Goal: Task Accomplishment & Management: Manage account settings

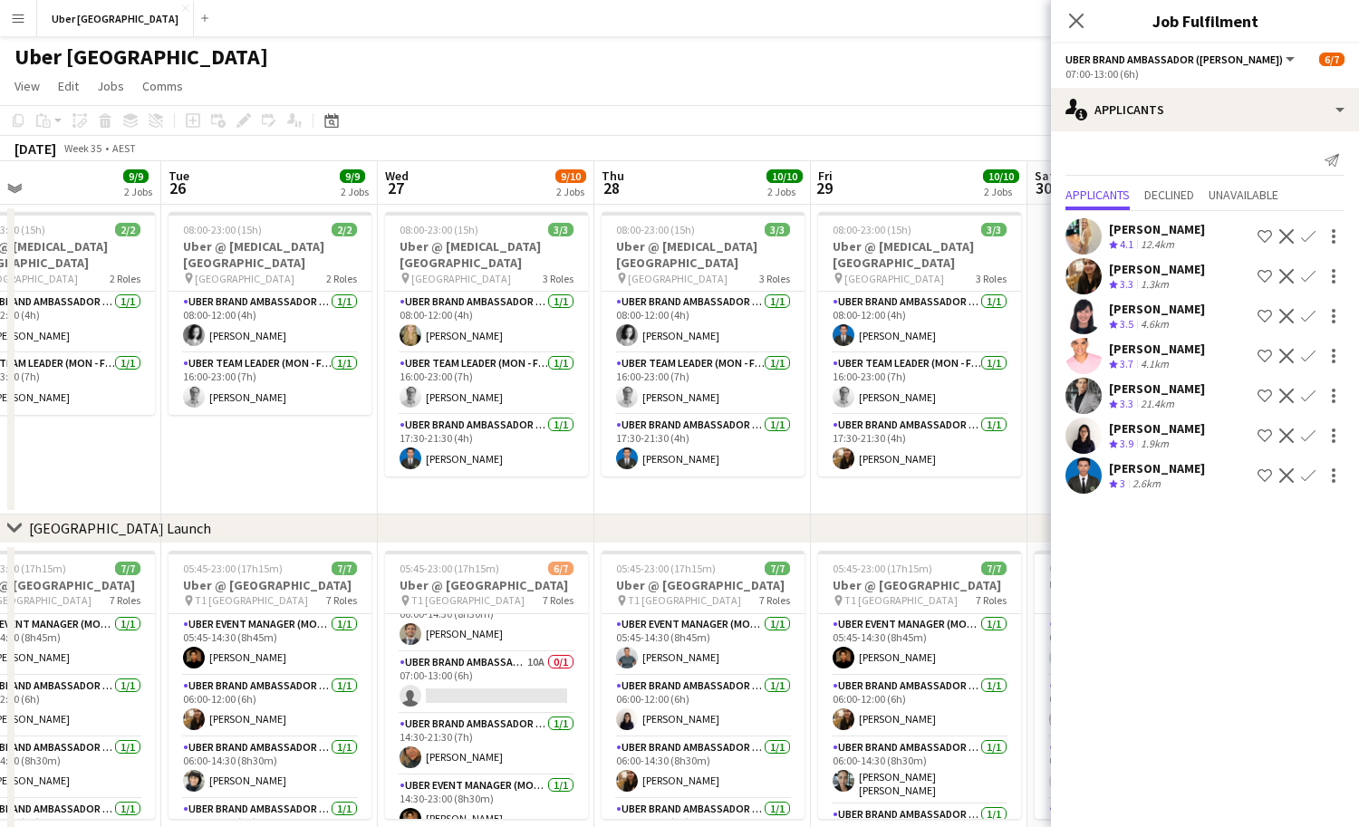
scroll to position [152, 0]
click at [484, 666] on app-card-role "UBER Brand Ambassador ([PERSON_NAME]) 10A 0/1 07:00-13:00 (6h) single-neutral-a…" at bounding box center [486, 683] width 203 height 62
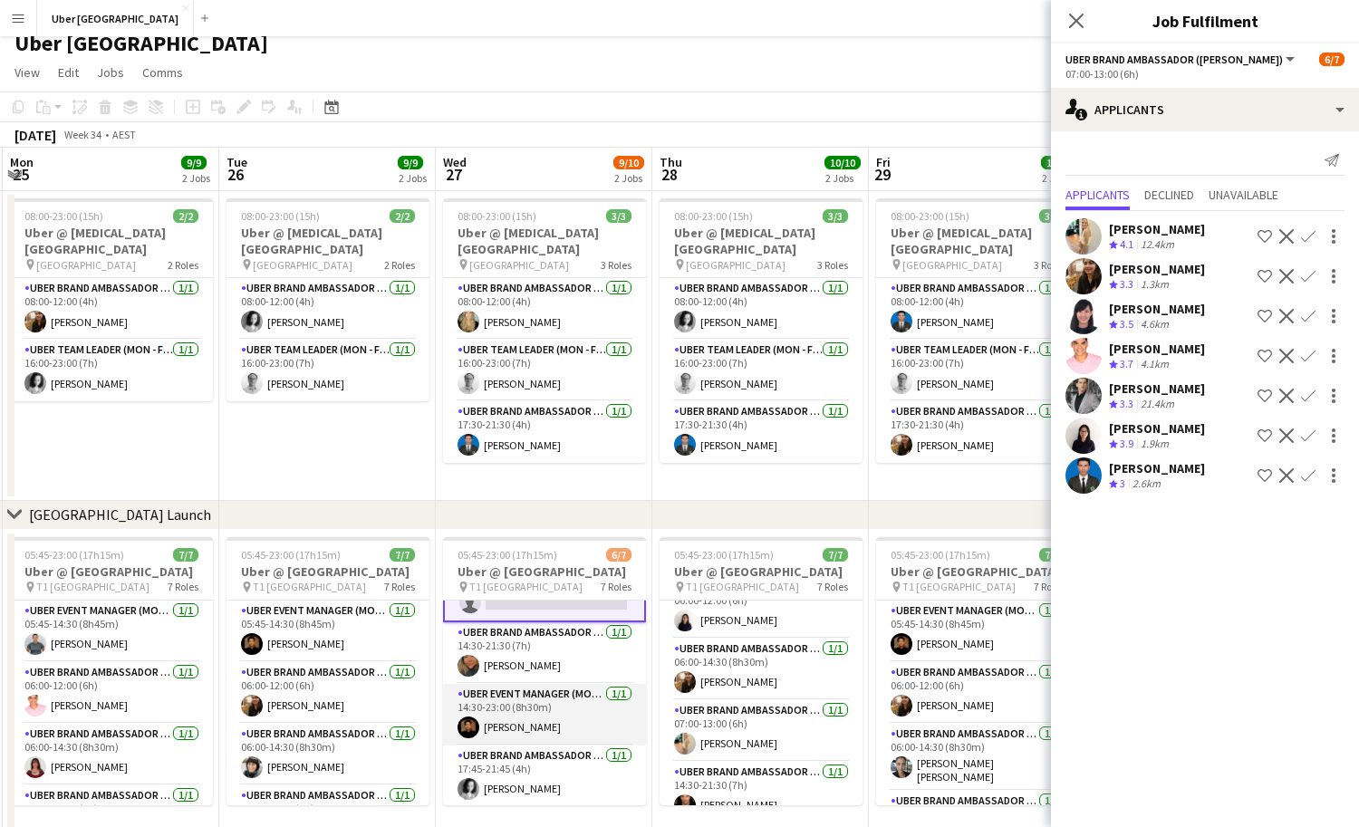
scroll to position [169, 0]
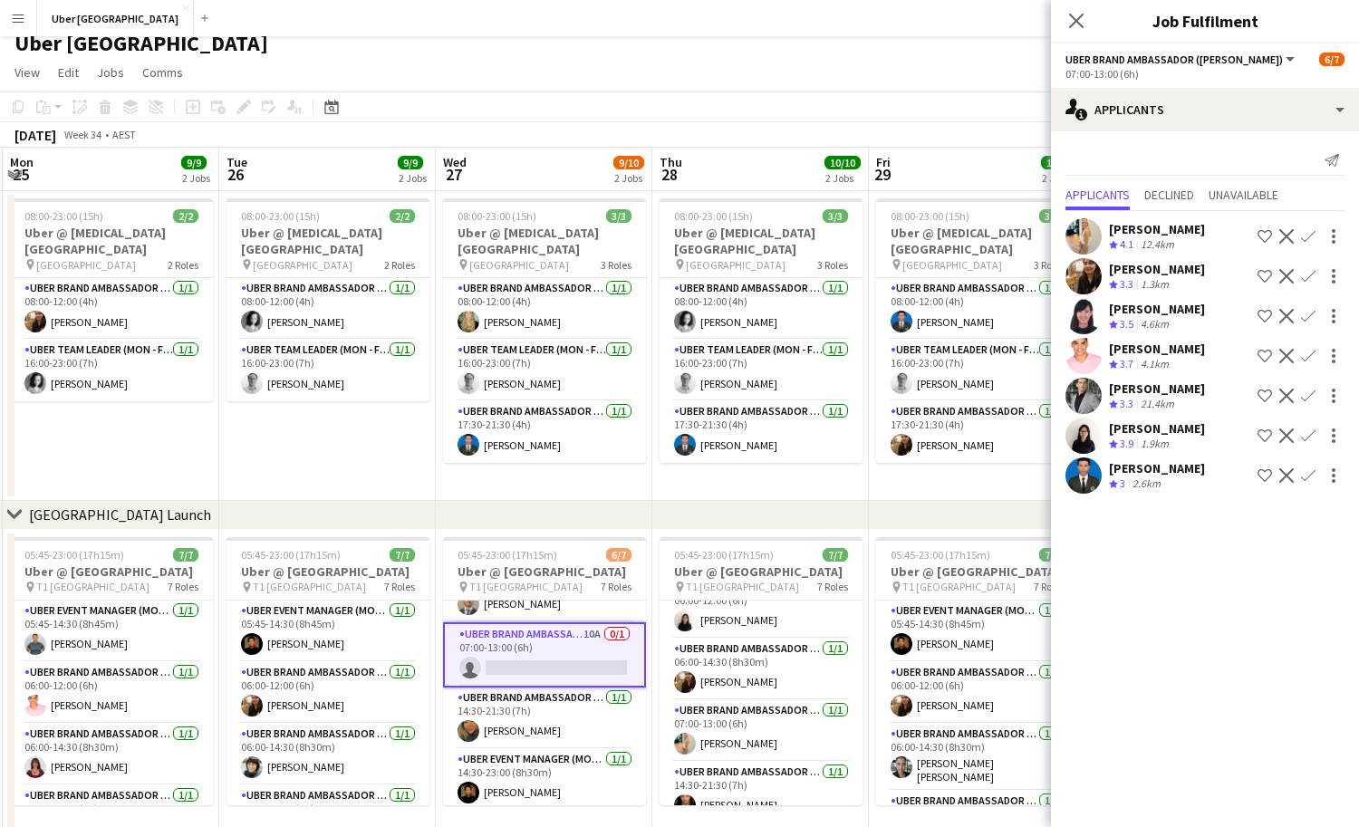
click at [1309, 467] on button "Confirm" at bounding box center [1309, 476] width 22 height 22
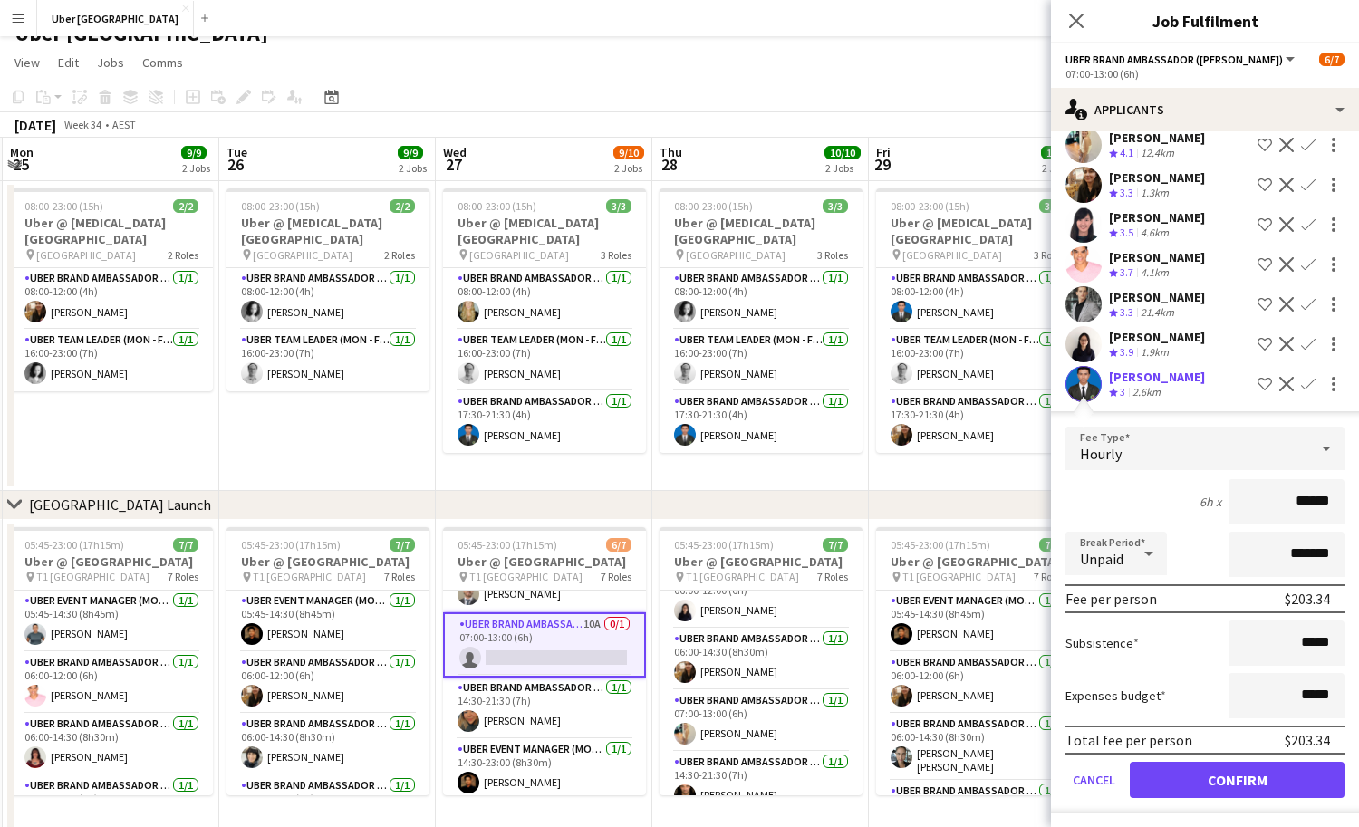
scroll to position [93, 0]
click at [1310, 372] on button "Confirm" at bounding box center [1309, 383] width 22 height 22
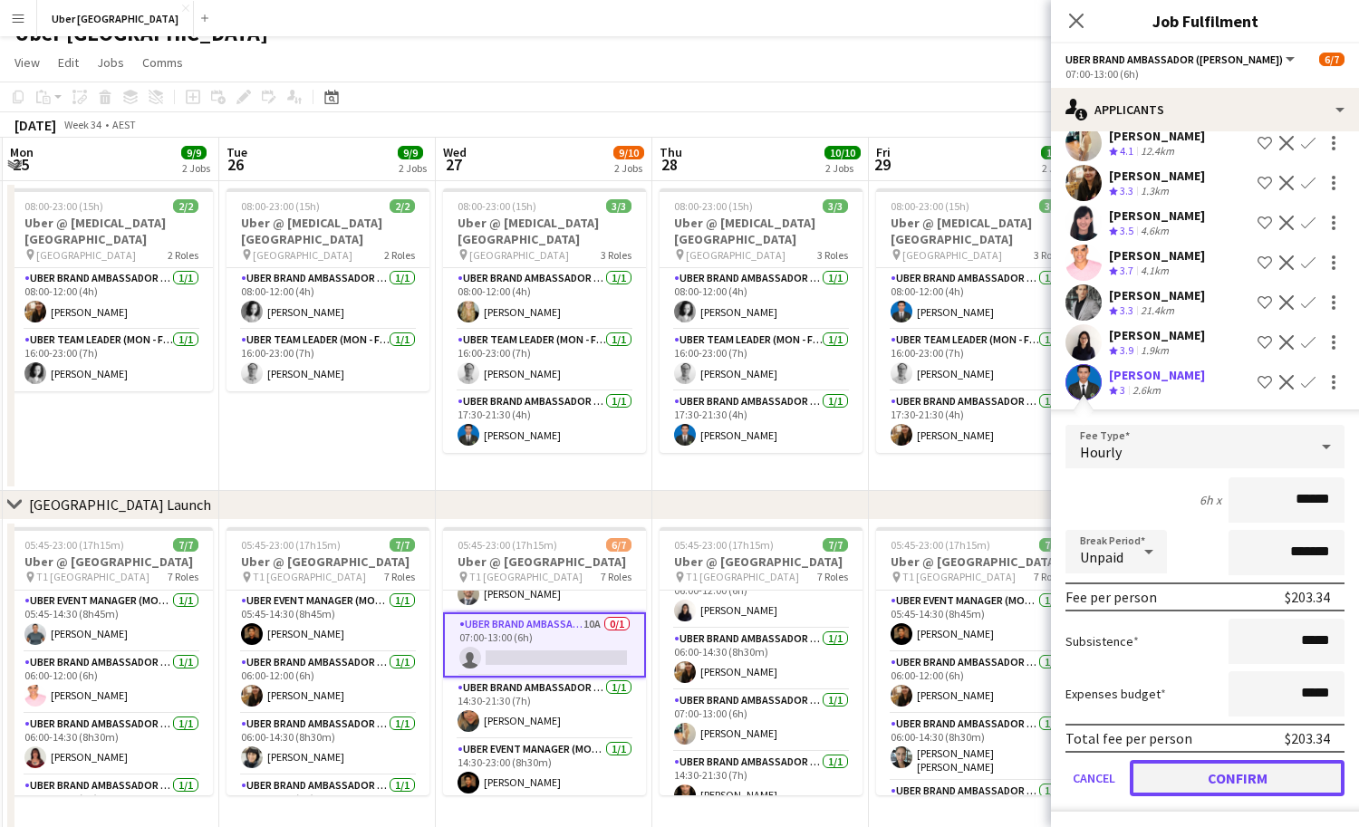
click at [1205, 767] on button "Confirm" at bounding box center [1237, 778] width 215 height 36
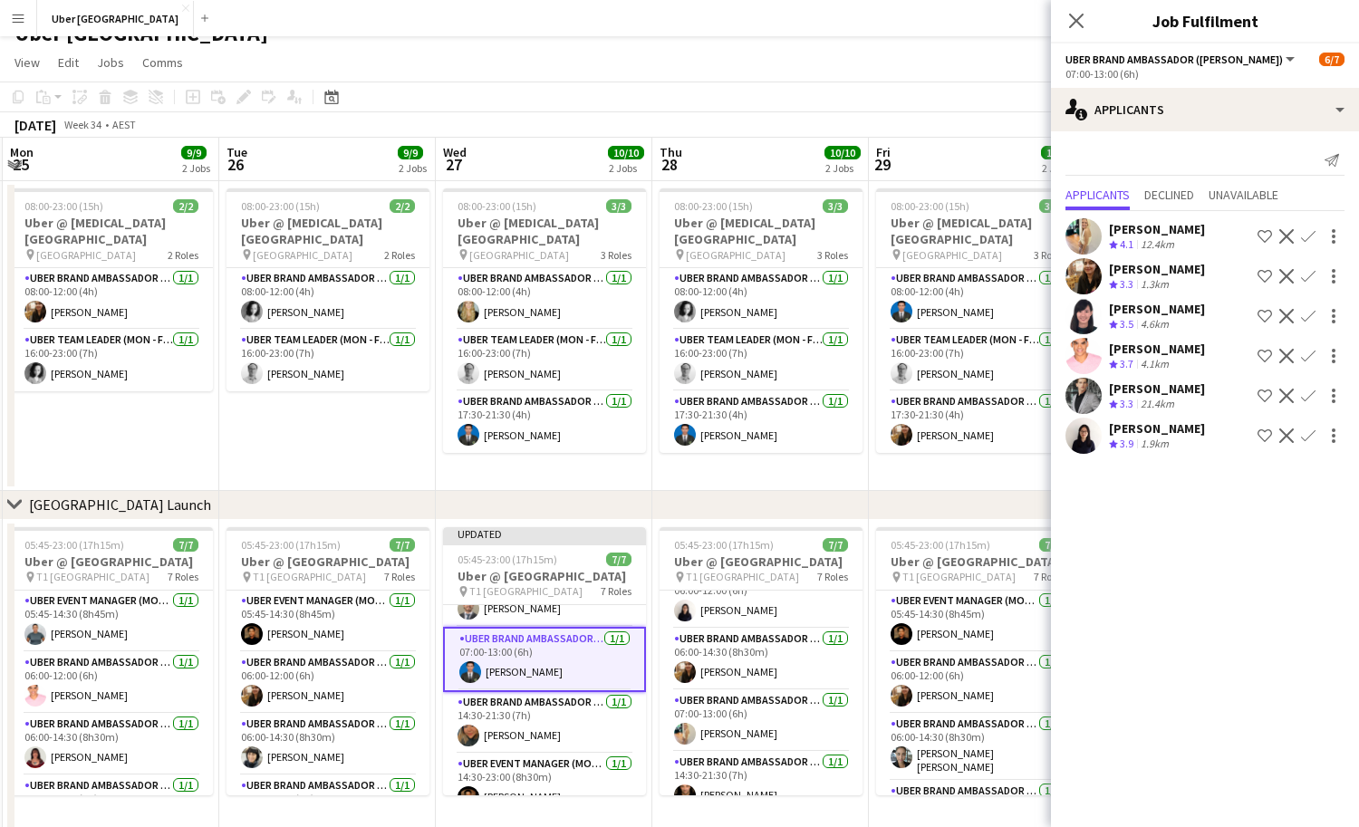
scroll to position [0, 0]
click at [1078, 13] on icon "Close pop-in" at bounding box center [1076, 20] width 17 height 17
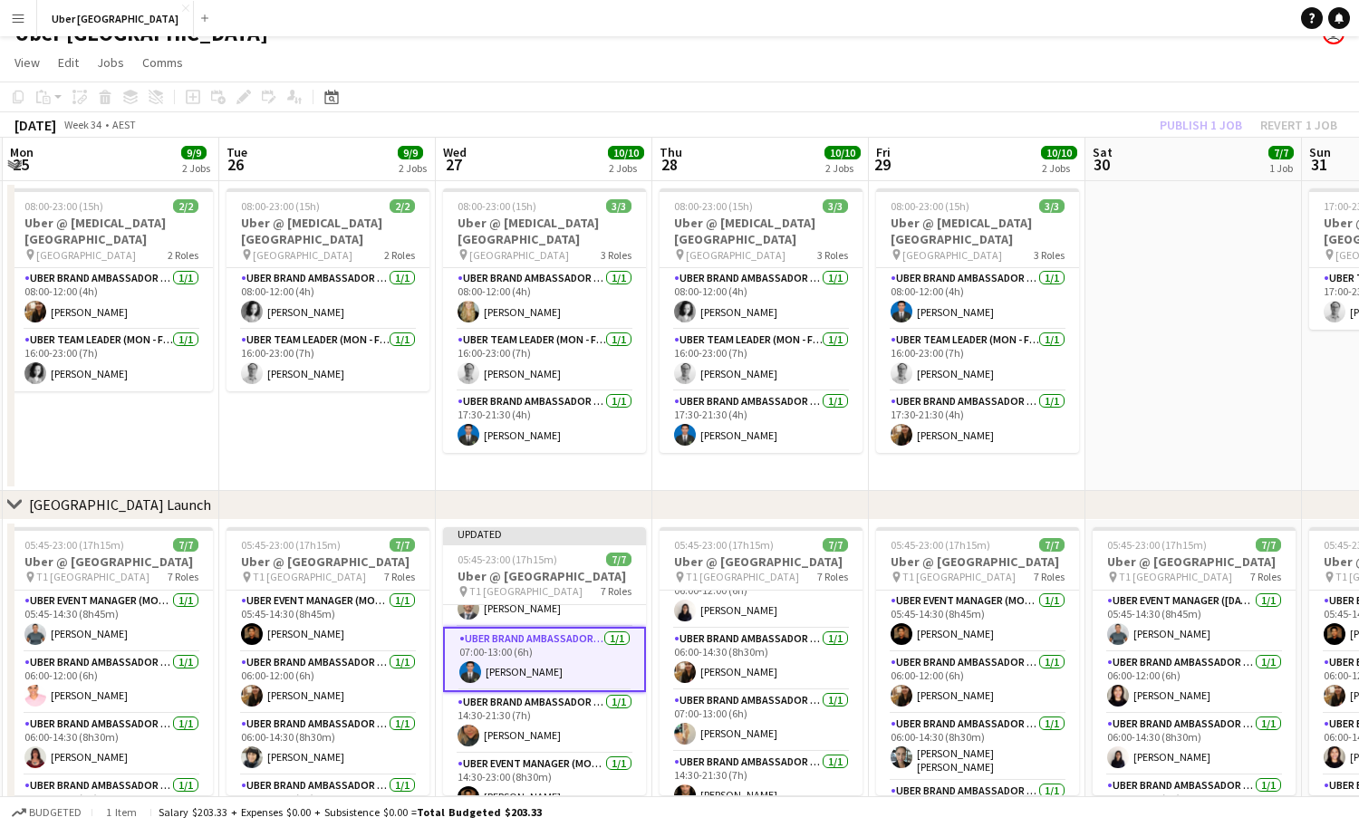
click at [1203, 102] on app-toolbar "Copy Paste Paste Ctrl+V Paste with crew Ctrl+Shift+V Paste linked Job [GEOGRAPH…" at bounding box center [679, 97] width 1359 height 31
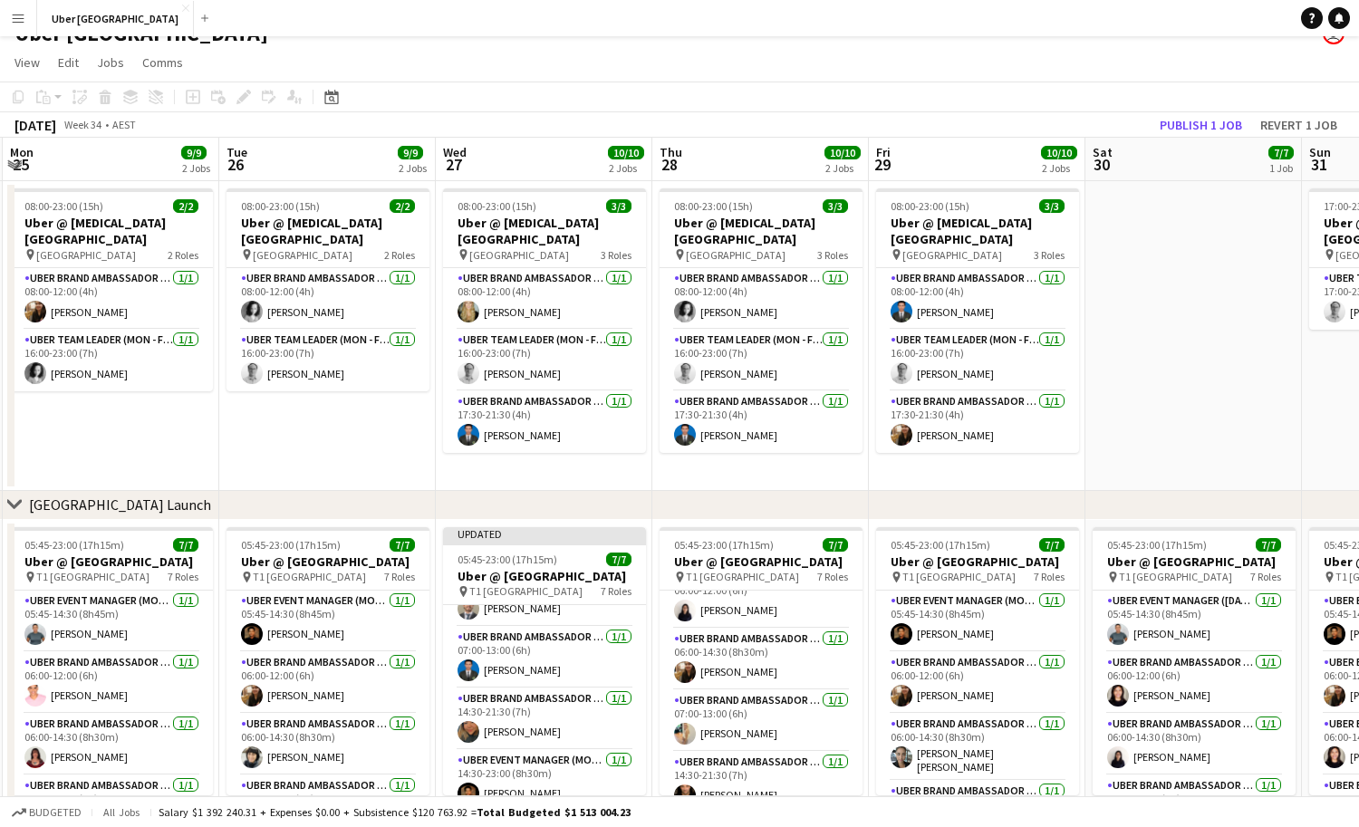
click at [1203, 111] on app-toolbar "Copy Paste Paste Ctrl+V Paste with crew Ctrl+Shift+V Paste linked Job [GEOGRAPH…" at bounding box center [679, 97] width 1359 height 31
click at [1203, 116] on button "Publish 1 job" at bounding box center [1201, 125] width 97 height 24
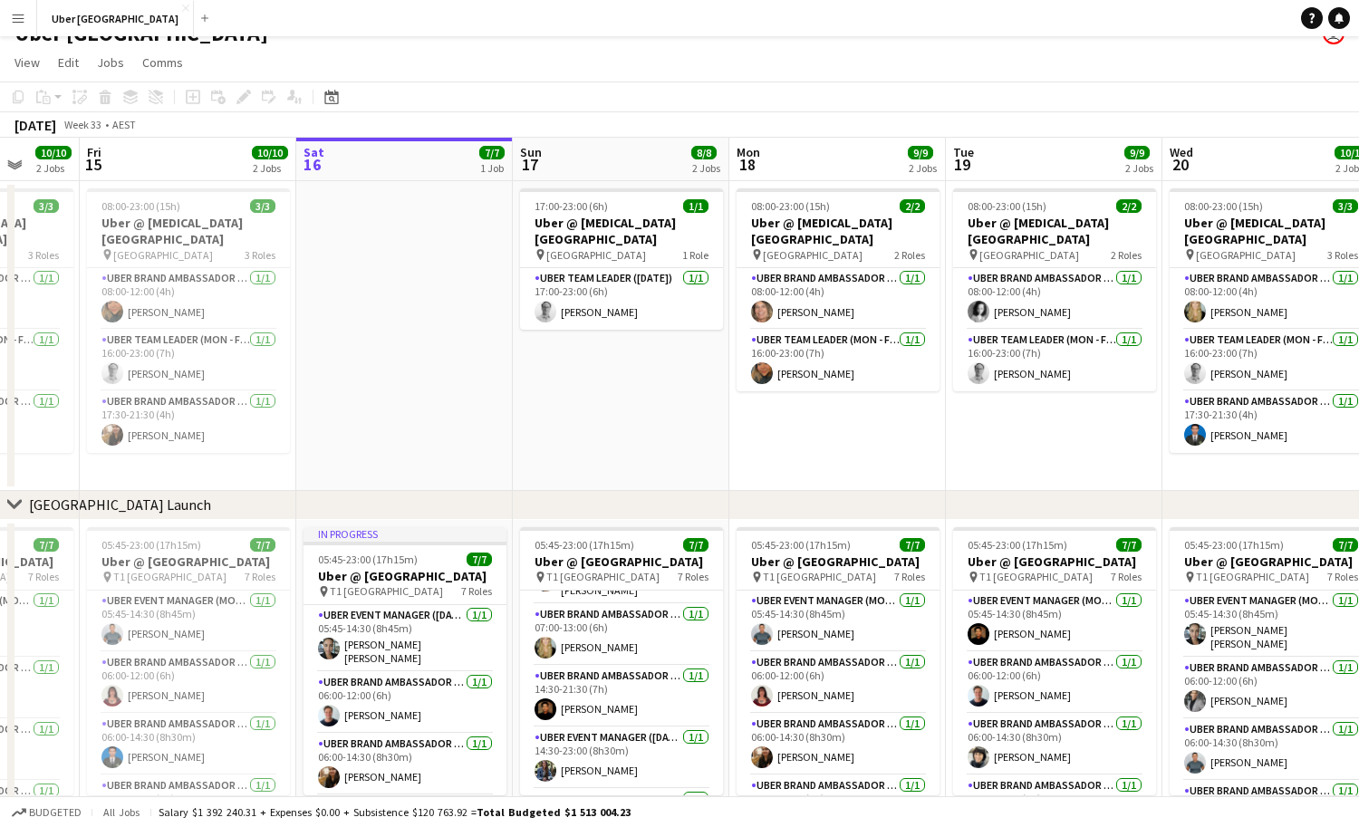
scroll to position [242, 0]
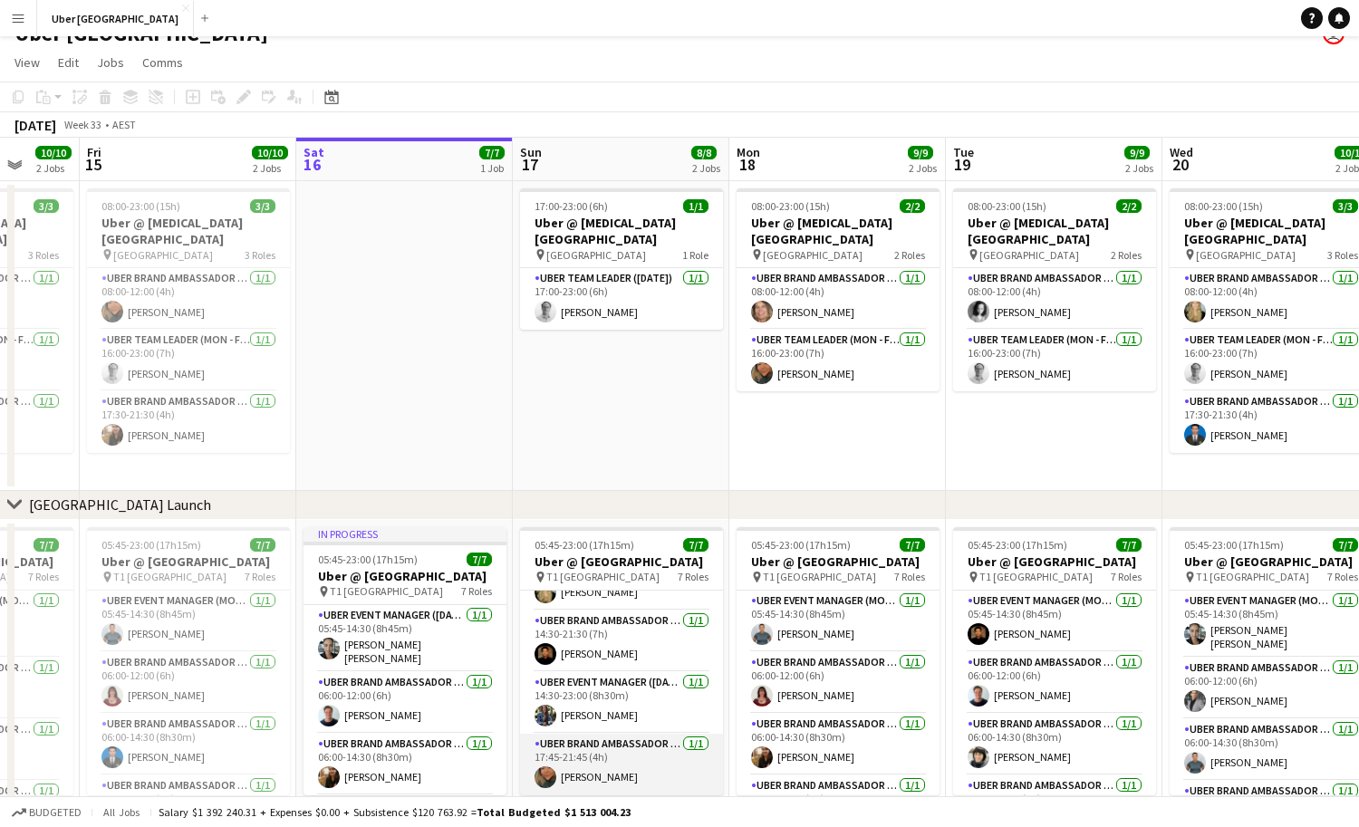
click at [604, 734] on app-card-role "UBER Brand Ambassador ([DATE]) [DATE] 17:45-21:45 (4h) [PERSON_NAME]" at bounding box center [621, 765] width 203 height 62
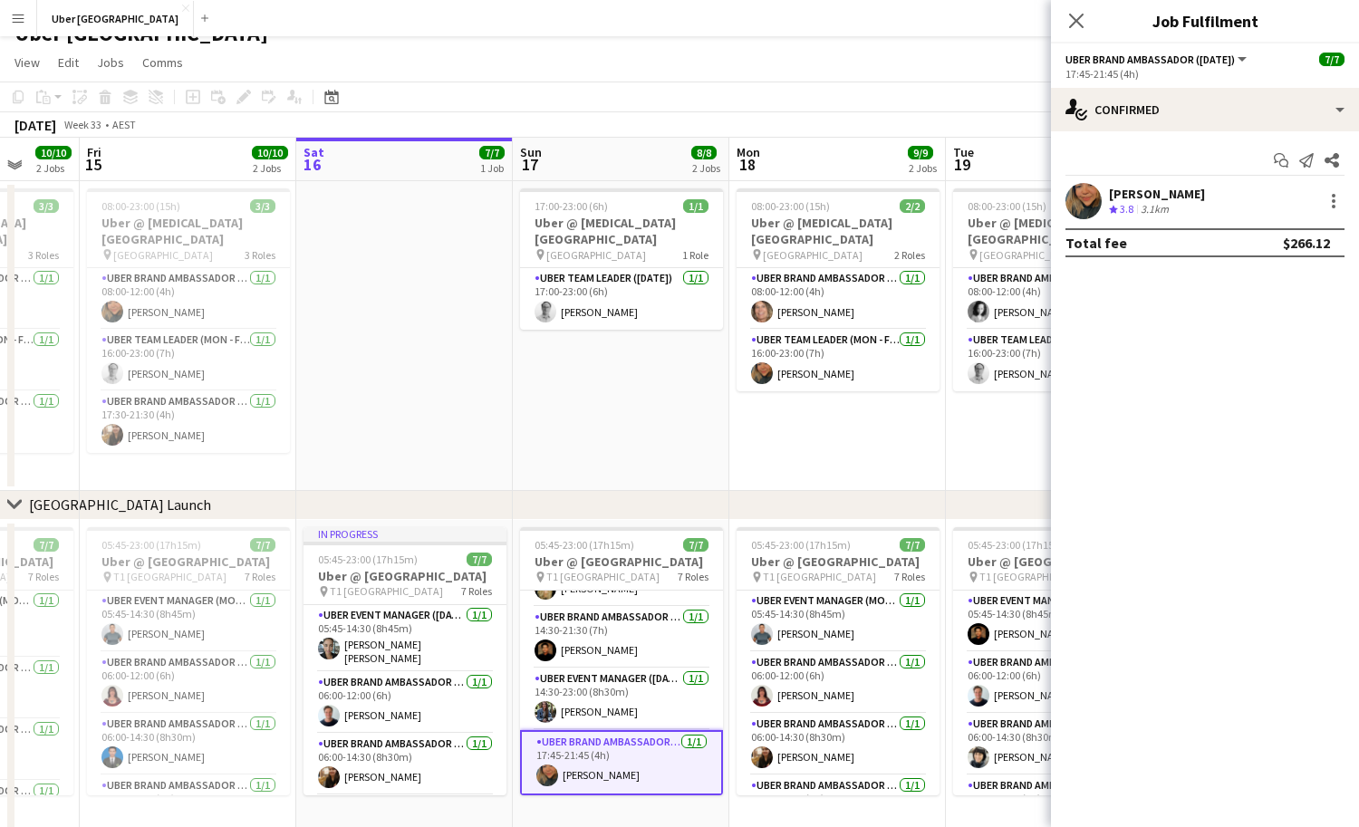
click at [613, 452] on app-date-cell "17:00-23:00 (6h) 1/1 Uber @ [MEDICAL_DATA][GEOGRAPHIC_DATA] pin Sydney Airport …" at bounding box center [621, 336] width 217 height 310
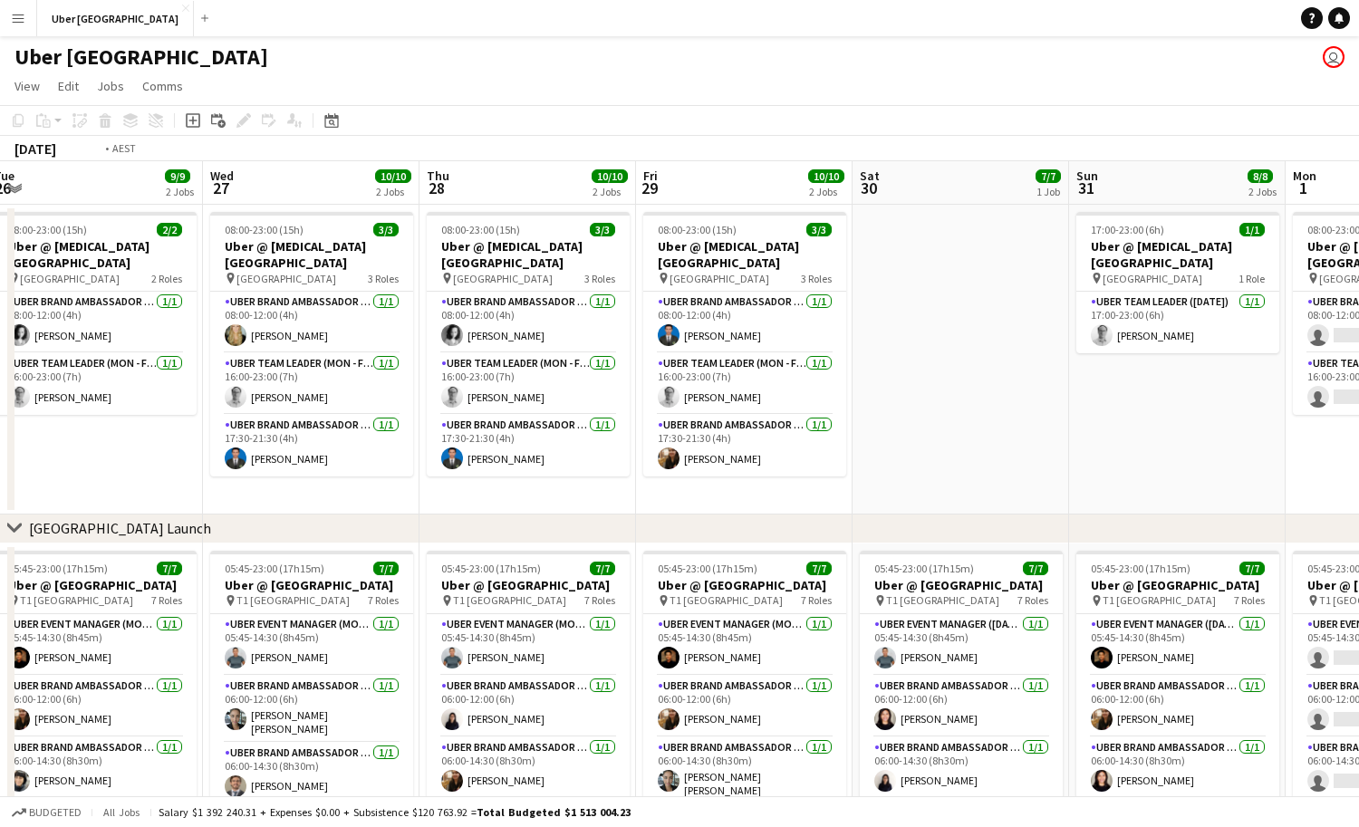
scroll to position [0, 433]
